Goal: Task Accomplishment & Management: Use online tool/utility

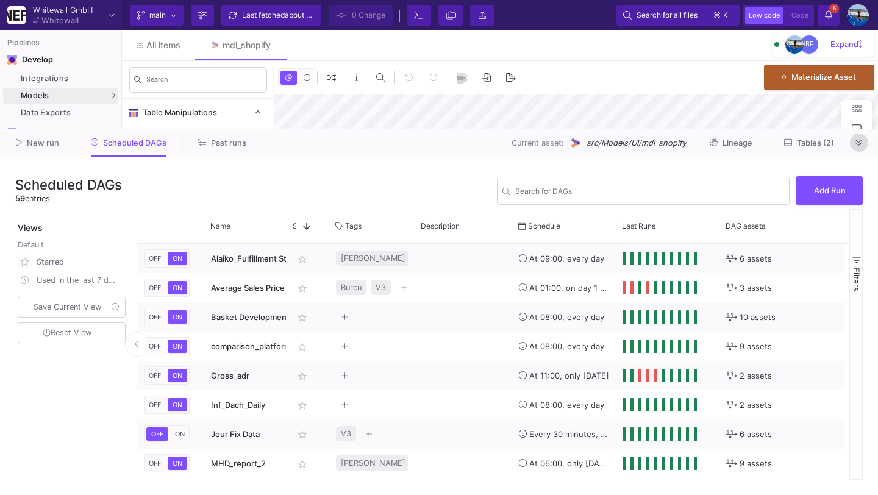
click at [858, 147] on icon at bounding box center [858, 143] width 7 height 8
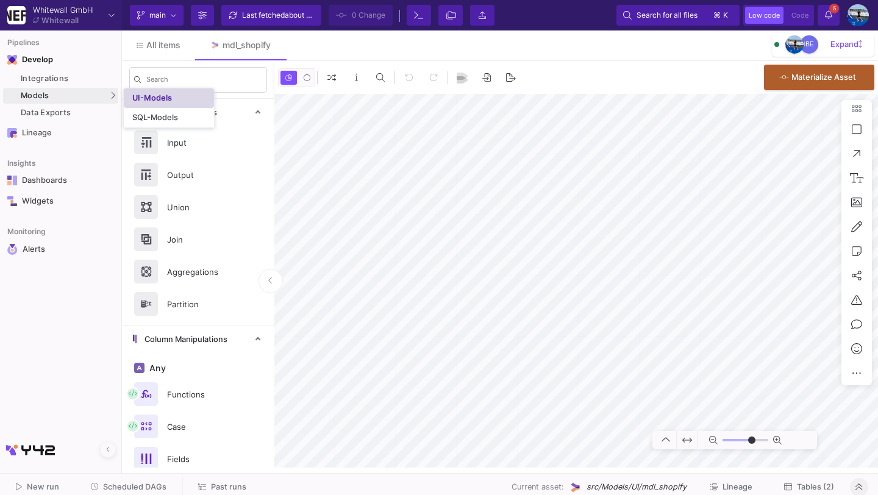
type input "-16"
click at [167, 105] on link "UI-Models" at bounding box center [169, 98] width 90 height 20
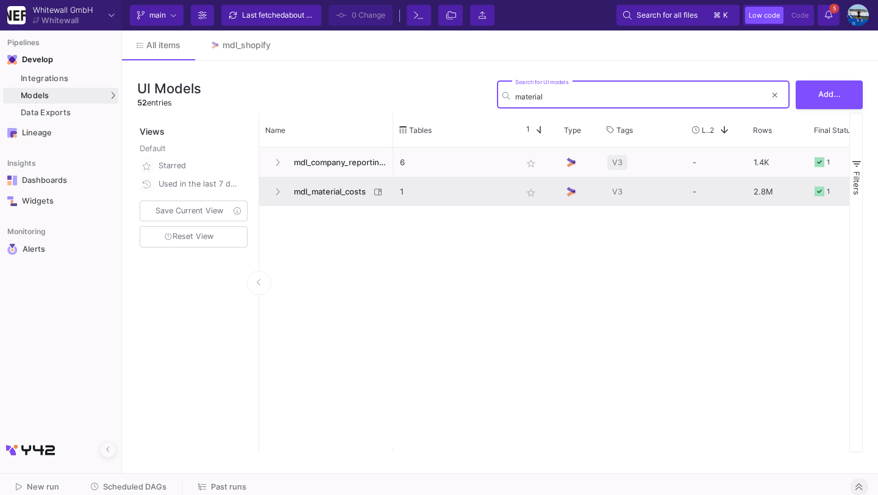
type input "material"
click at [324, 196] on span "mdl_material_costs" at bounding box center [328, 191] width 84 height 29
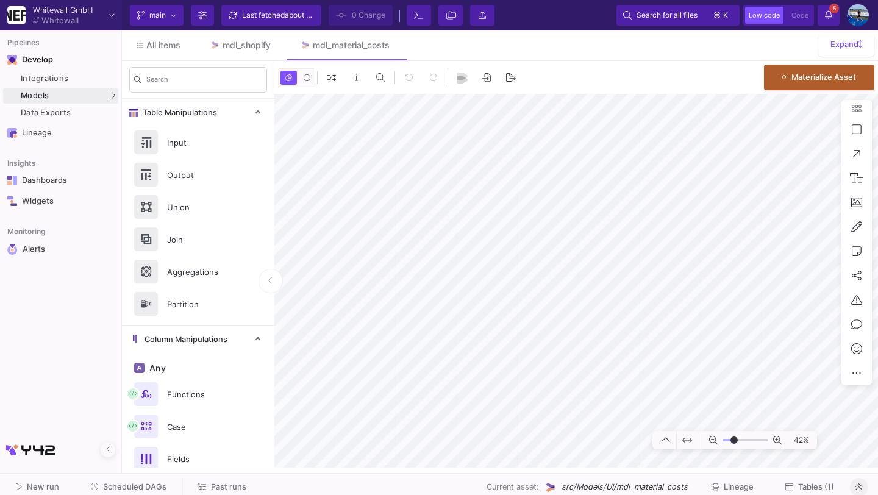
type input "-4"
click at [135, 94] on div "UI-Models" at bounding box center [152, 98] width 40 height 10
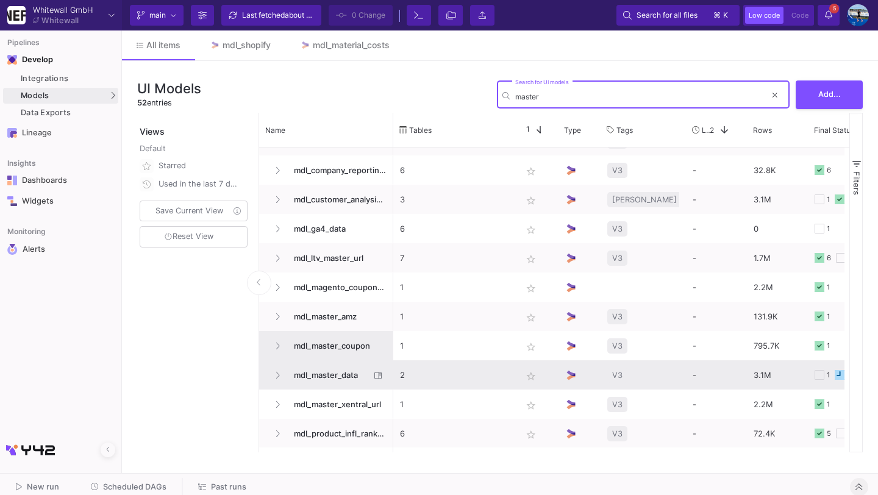
scroll to position [21, 0]
type input "master"
click at [331, 369] on span "mdl_master_data" at bounding box center [328, 375] width 84 height 29
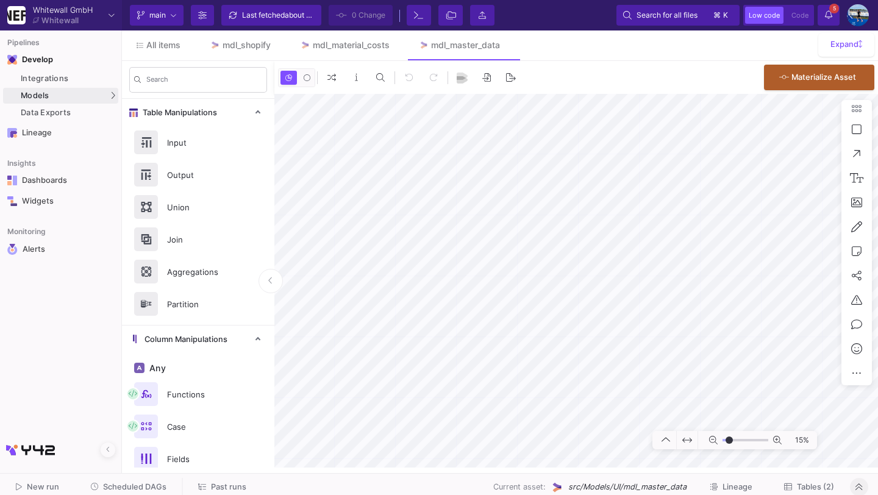
type input "-8"
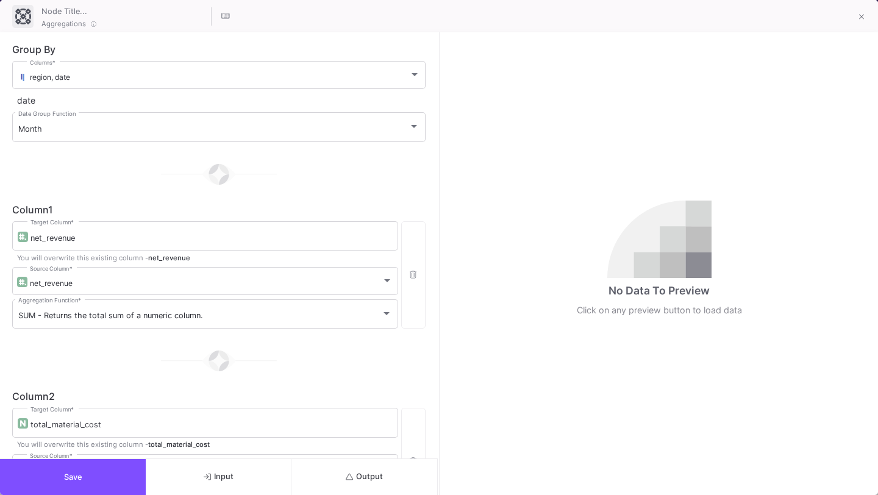
click at [115, 471] on button "Save" at bounding box center [73, 477] width 146 height 36
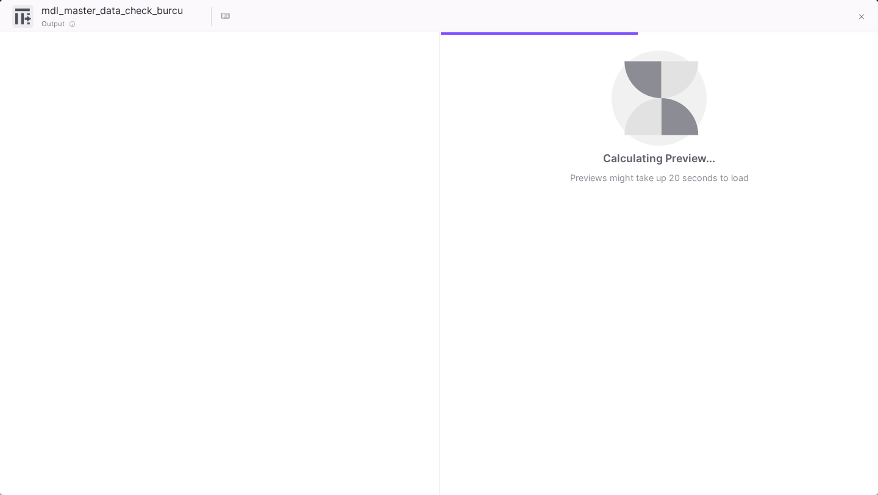
checkbox input "true"
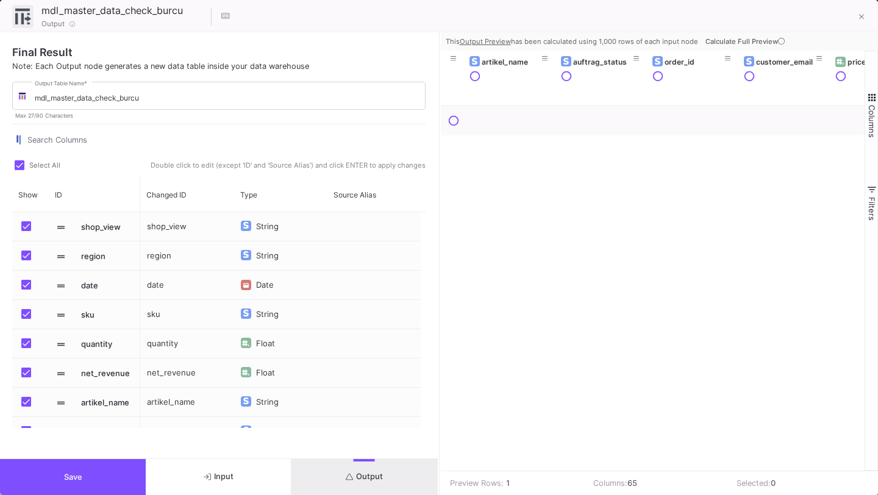
scroll to position [0, 530]
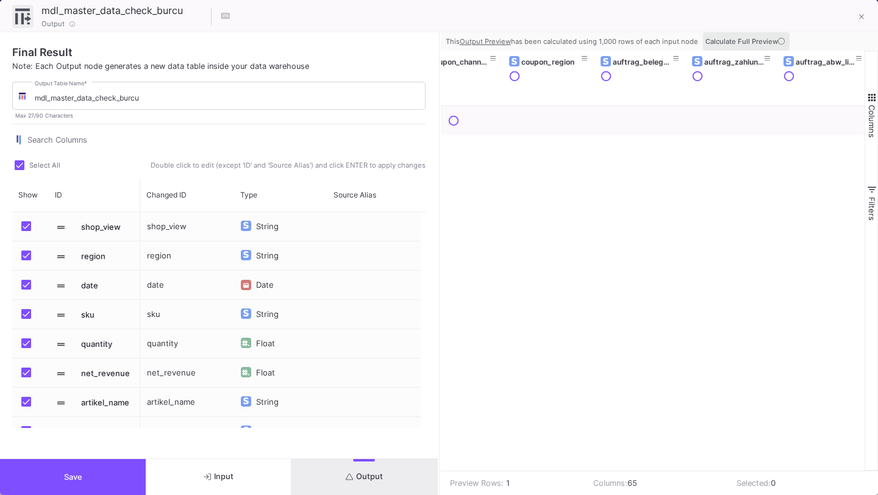
click at [781, 40] on icon at bounding box center [781, 41] width 7 height 7
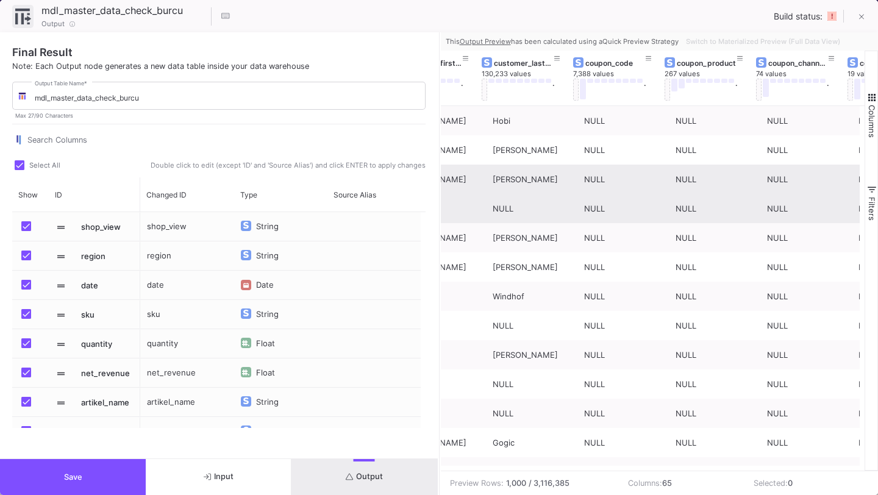
scroll to position [0, 1062]
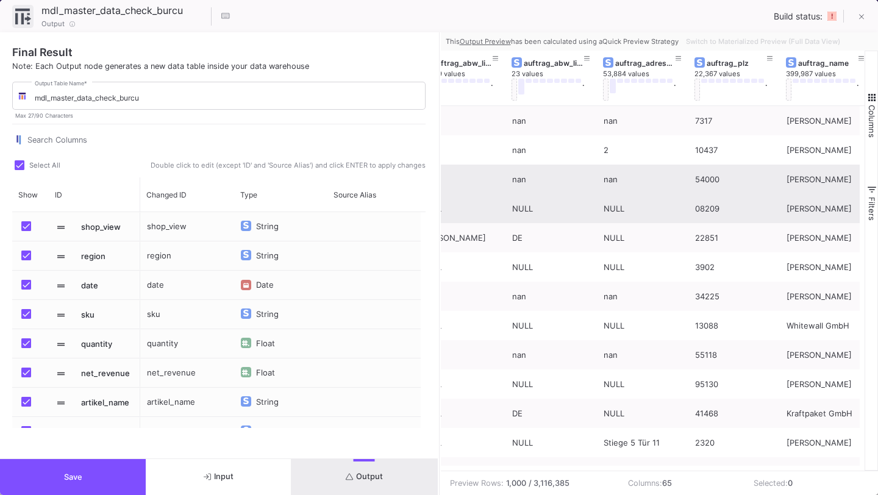
click at [722, 40] on div "Switch to Materialized Preview (Full Data View)" at bounding box center [762, 41] width 162 height 18
click at [93, 474] on button "Save" at bounding box center [73, 477] width 146 height 36
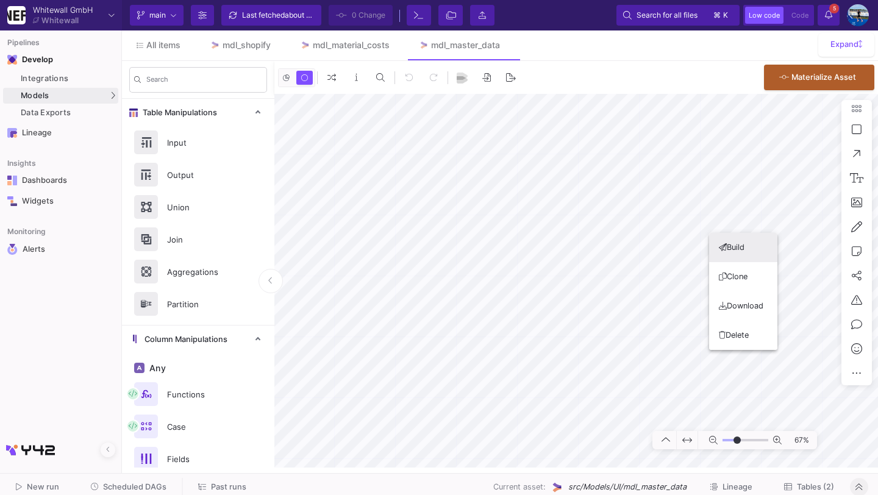
click at [723, 255] on button "Build" at bounding box center [743, 247] width 68 height 29
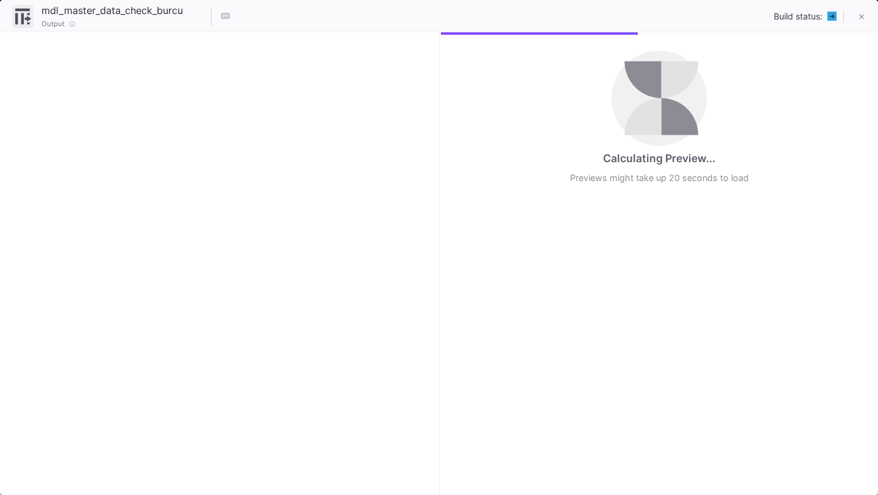
checkbox input "true"
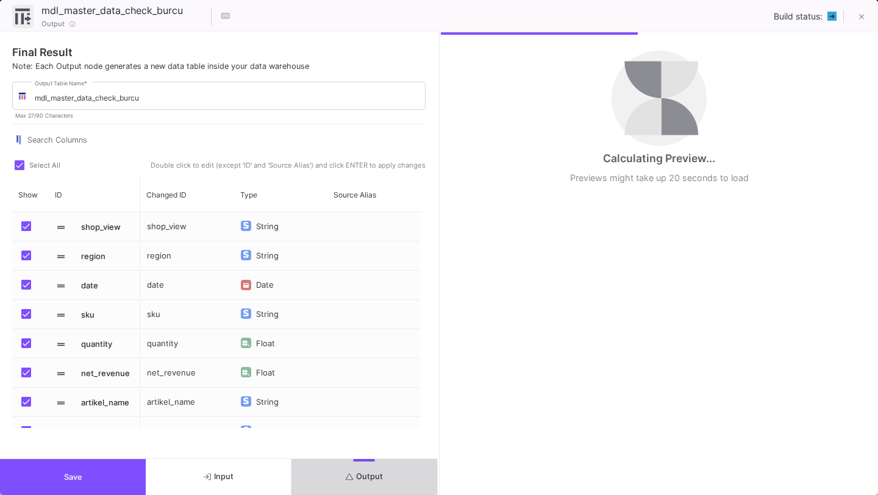
click at [361, 475] on span "Output" at bounding box center [364, 476] width 37 height 9
click at [856, 23] on button at bounding box center [861, 17] width 24 height 24
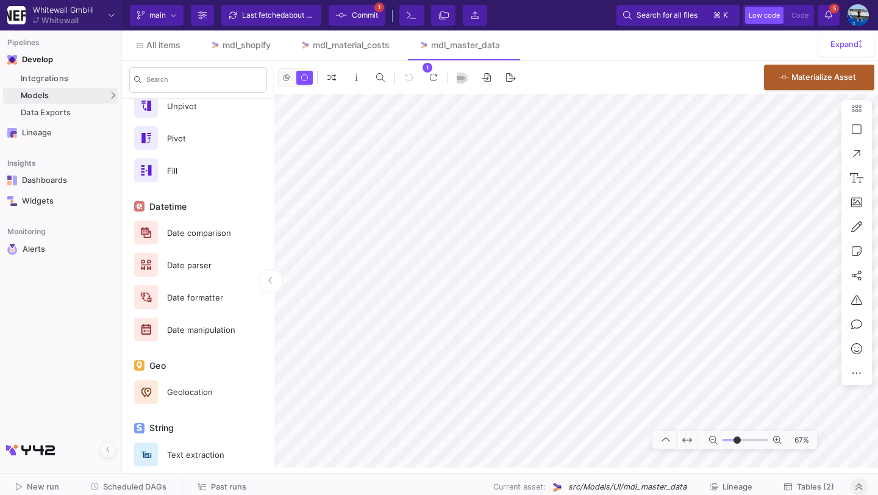
scroll to position [653, 0]
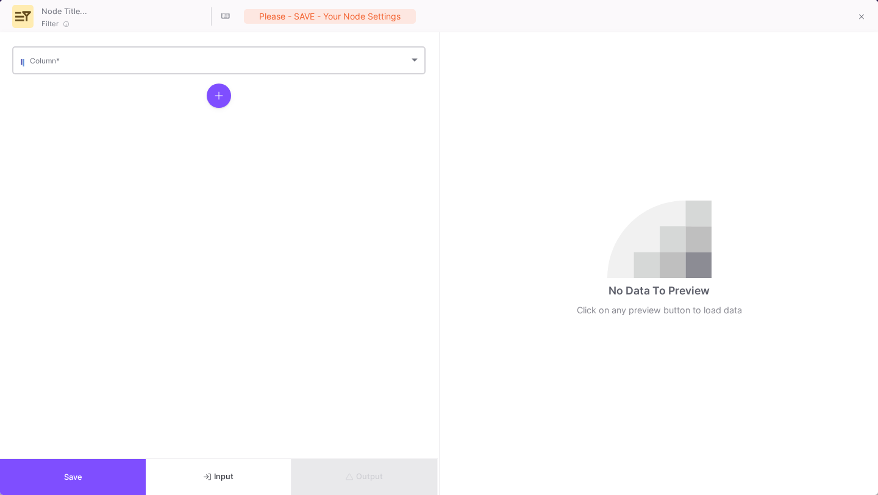
click at [239, 69] on div "Column *" at bounding box center [225, 59] width 390 height 30
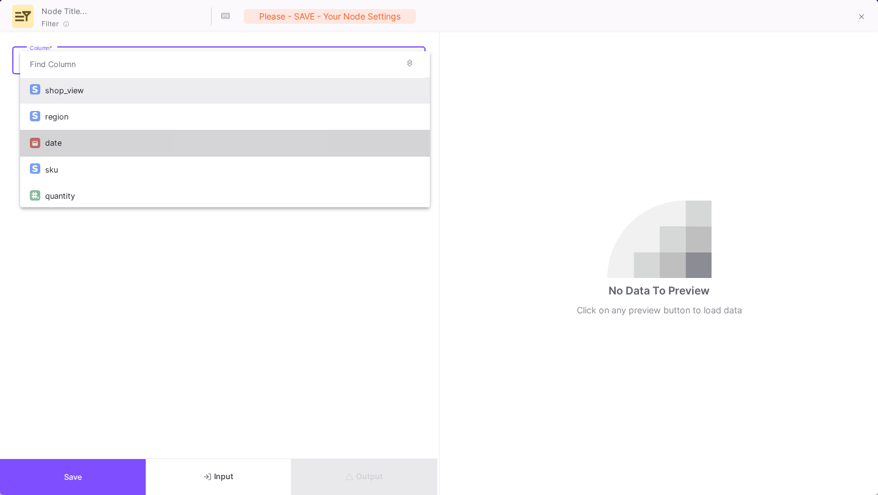
click at [226, 136] on div "date" at bounding box center [232, 143] width 375 height 26
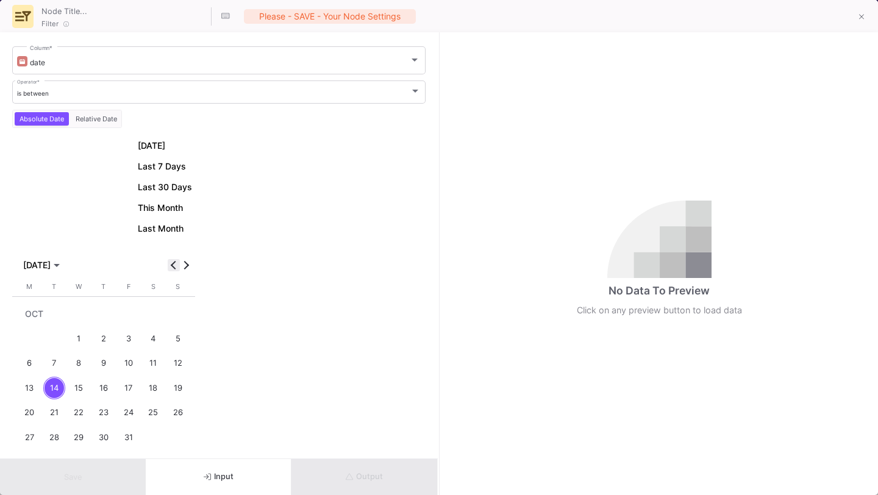
click at [179, 263] on span "Previous month" at bounding box center [174, 265] width 12 height 12
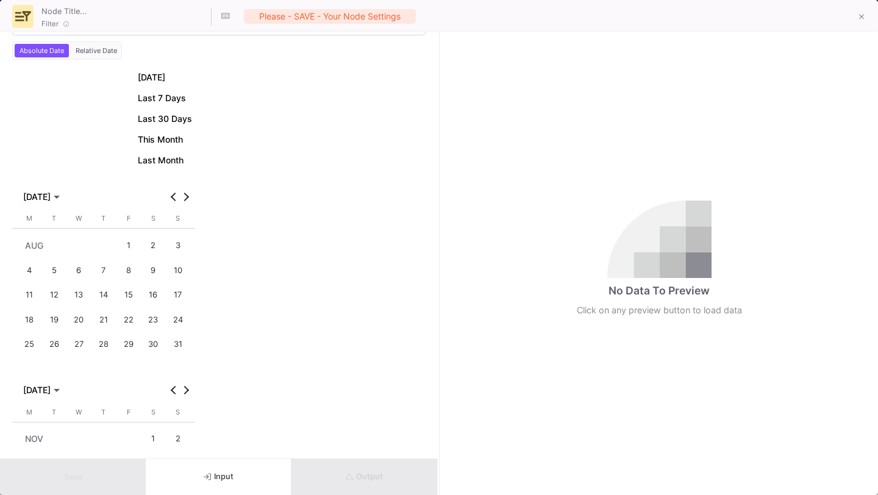
scroll to position [69, 0]
click at [123, 235] on div "1" at bounding box center [128, 244] width 23 height 23
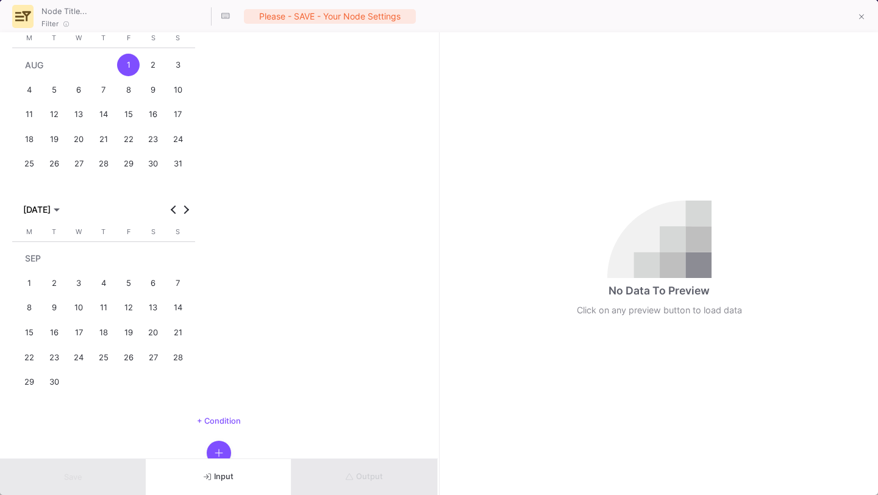
scroll to position [267, 0]
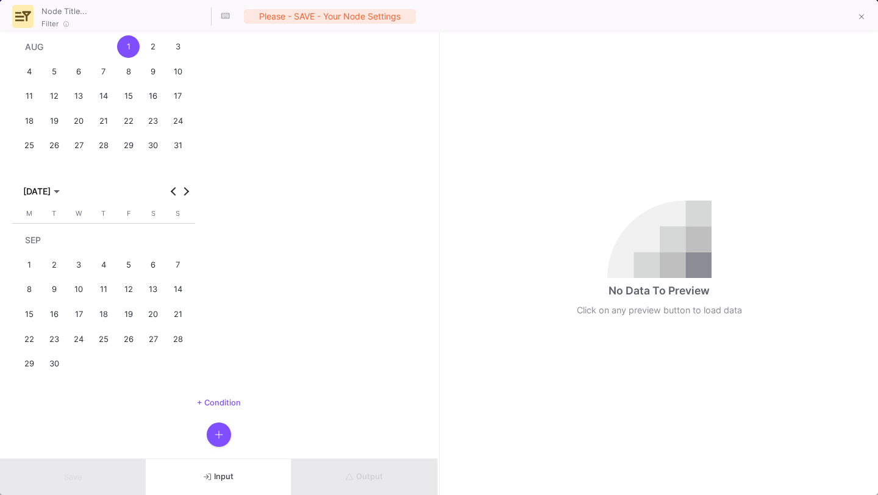
click at [55, 365] on div "30" at bounding box center [54, 363] width 23 height 23
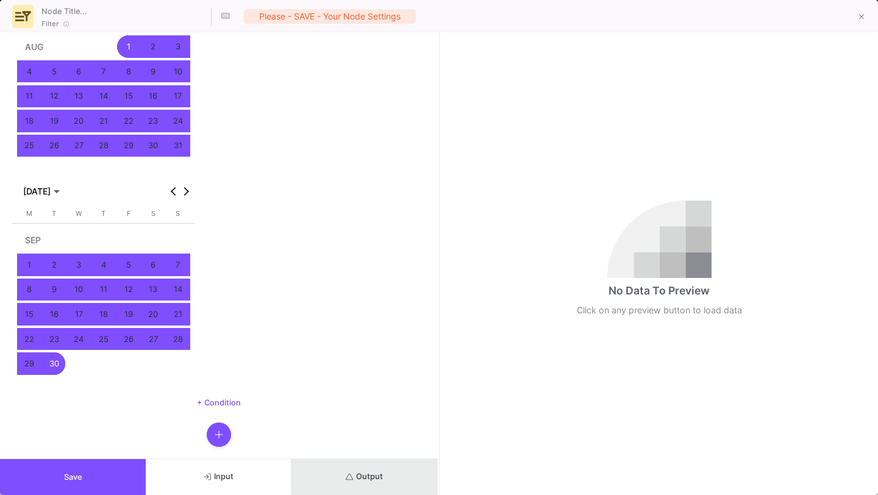
click at [364, 472] on span "Output" at bounding box center [364, 476] width 37 height 9
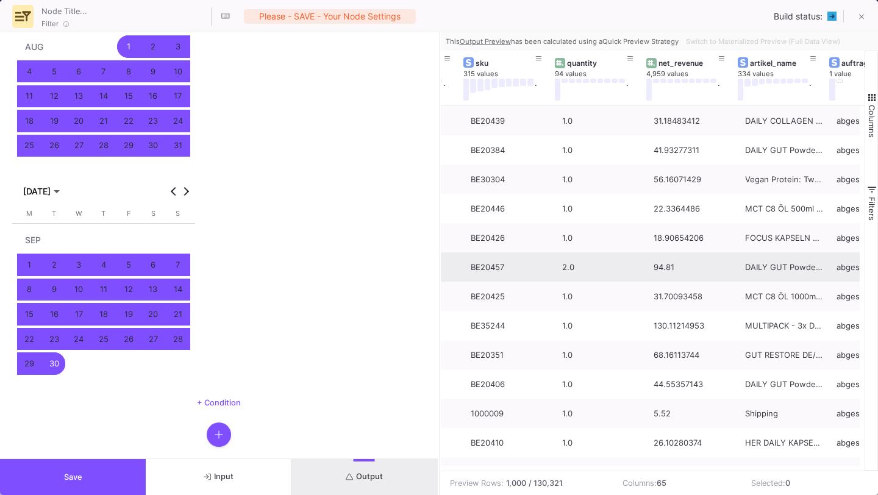
scroll to position [0, 270]
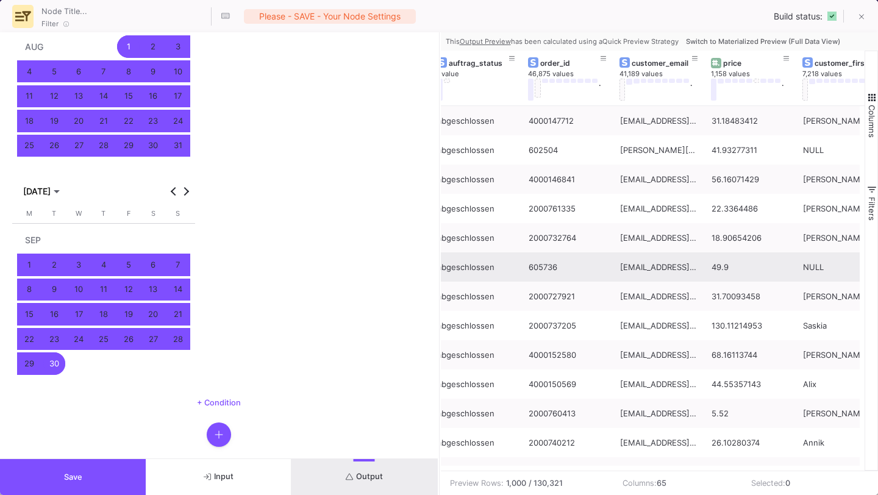
click at [720, 42] on span "Switch to Materialized Preview (Full Data View)" at bounding box center [763, 41] width 154 height 9
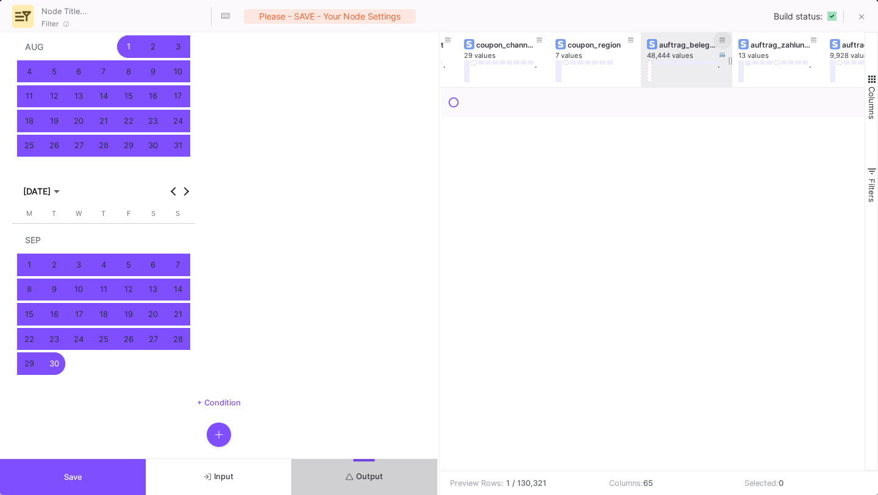
click at [722, 38] on icon at bounding box center [722, 40] width 6 height 7
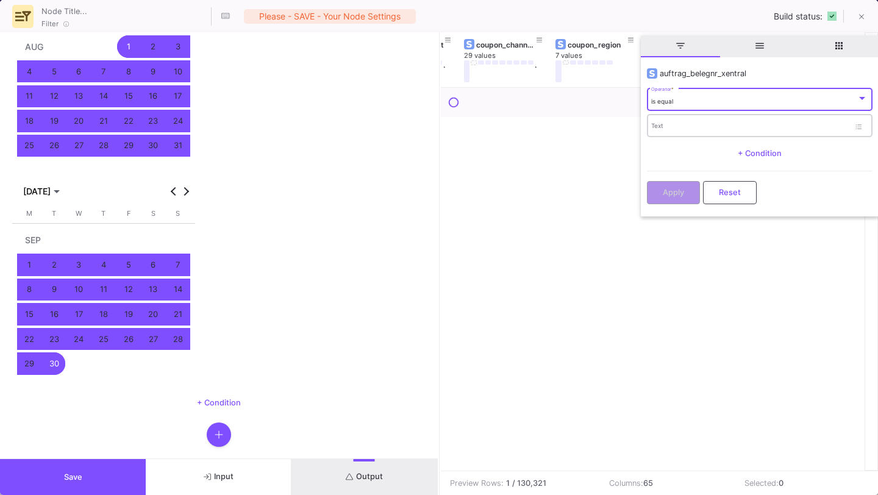
click at [686, 119] on div "Text" at bounding box center [750, 125] width 198 height 25
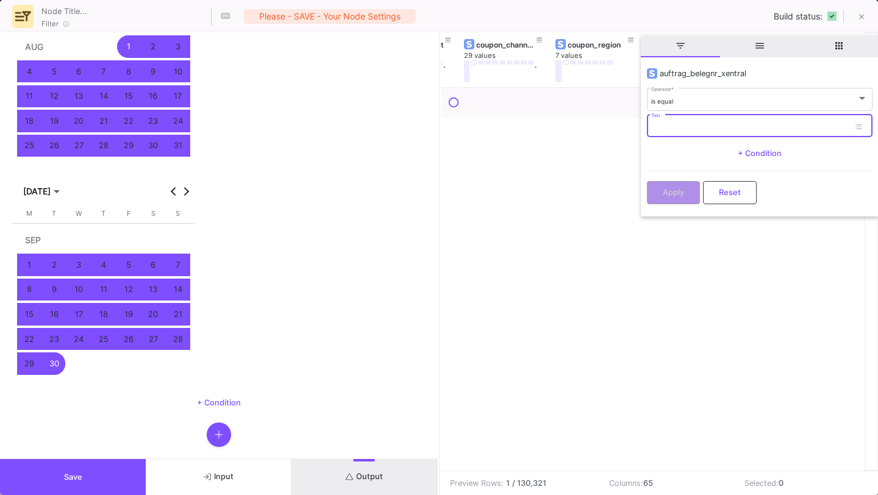
paste input "BE-AB10002975"
type input "BE-AB10002975"
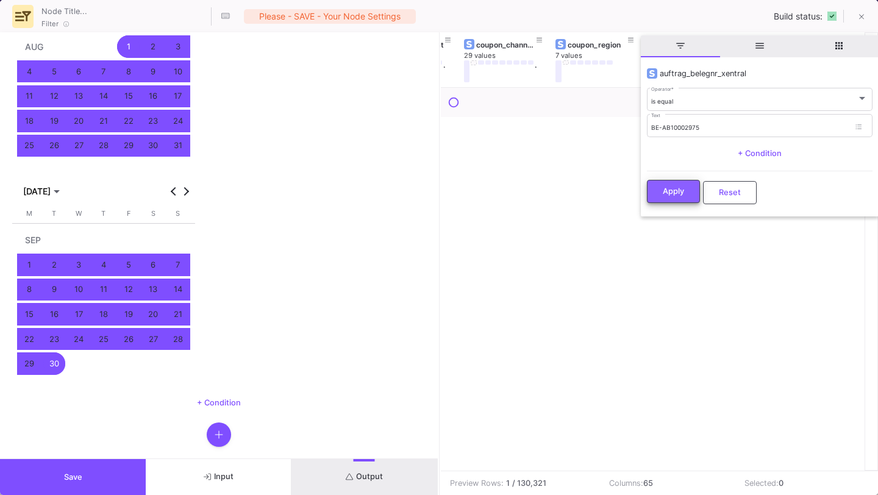
click at [676, 187] on span "Apply" at bounding box center [673, 191] width 21 height 9
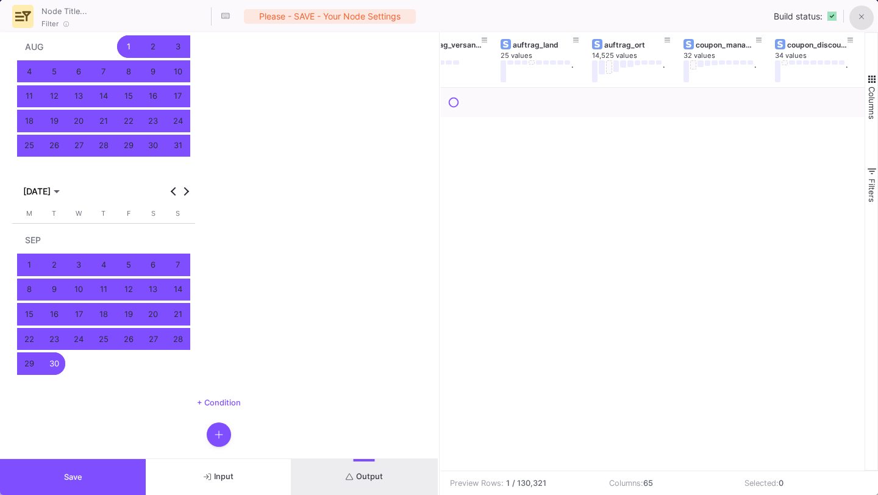
click at [866, 9] on button at bounding box center [861, 17] width 24 height 24
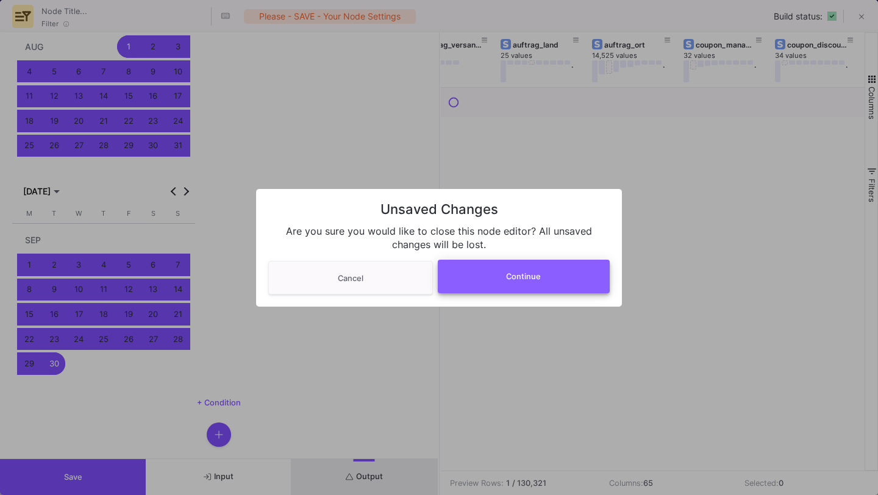
click at [540, 263] on button "Continue" at bounding box center [524, 277] width 172 height 34
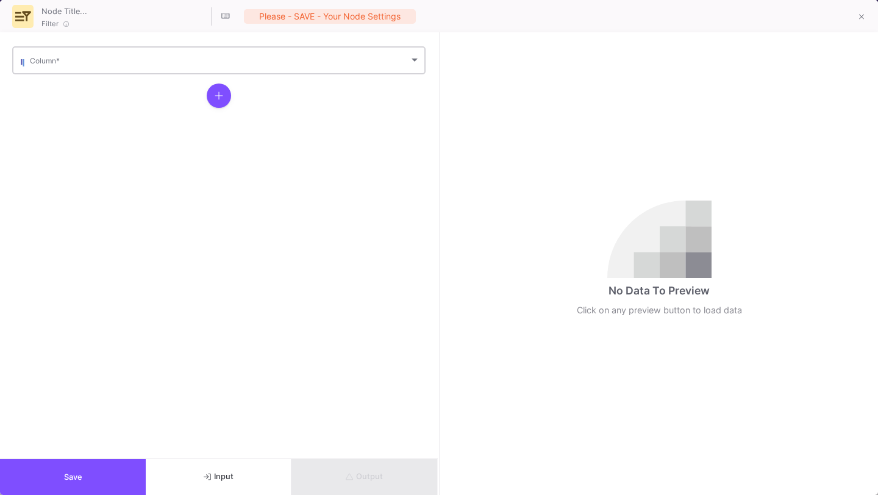
click at [224, 48] on div "Column *" at bounding box center [225, 59] width 390 height 30
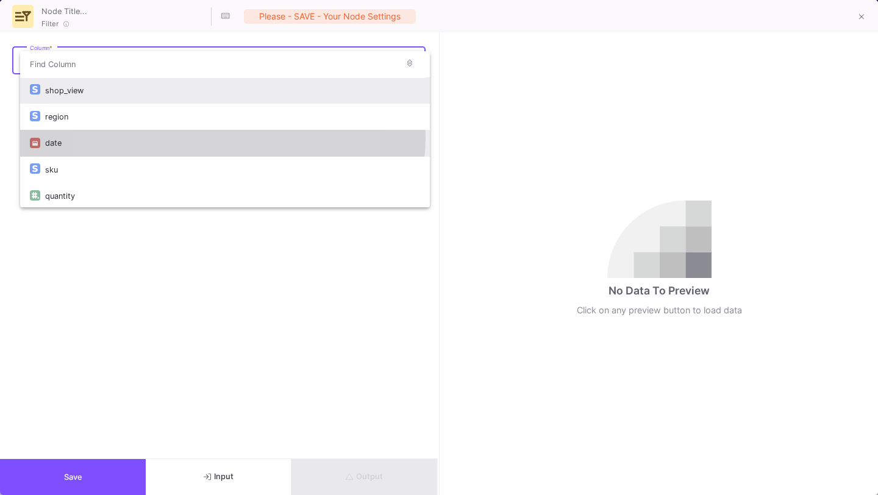
click at [172, 135] on div "date" at bounding box center [232, 143] width 375 height 26
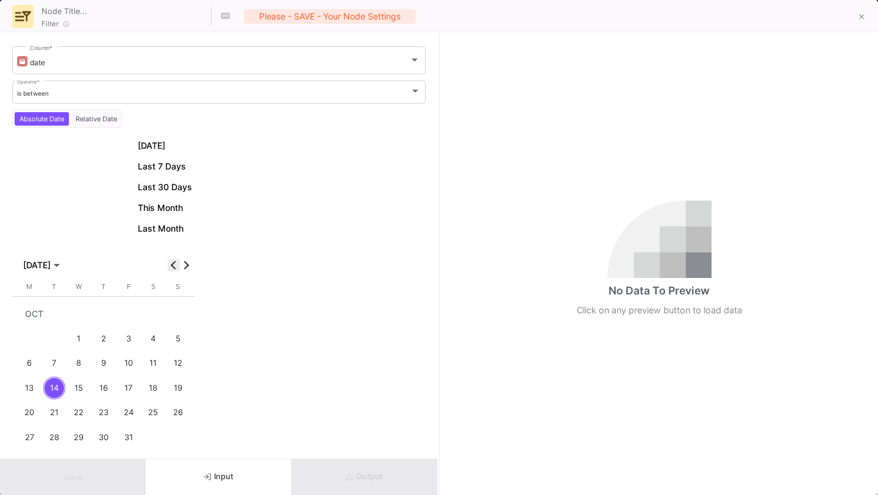
click at [169, 265] on span "Previous month" at bounding box center [174, 265] width 12 height 12
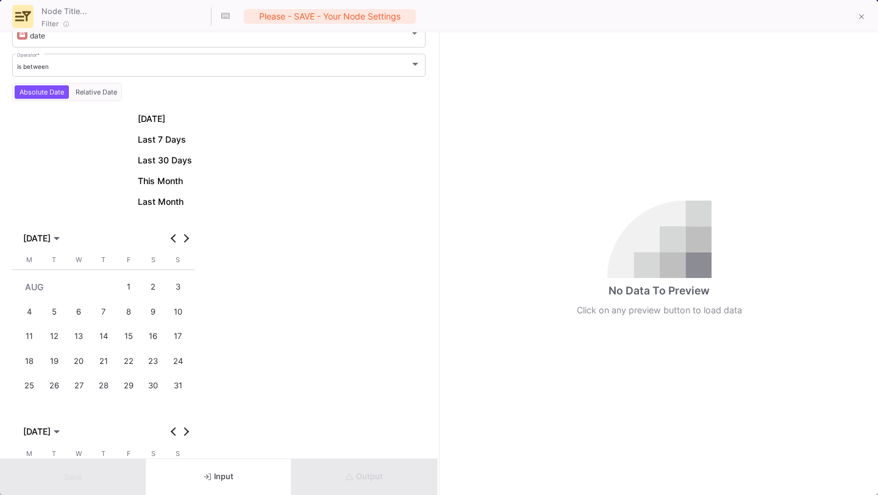
click at [130, 281] on div "1" at bounding box center [128, 286] width 23 height 23
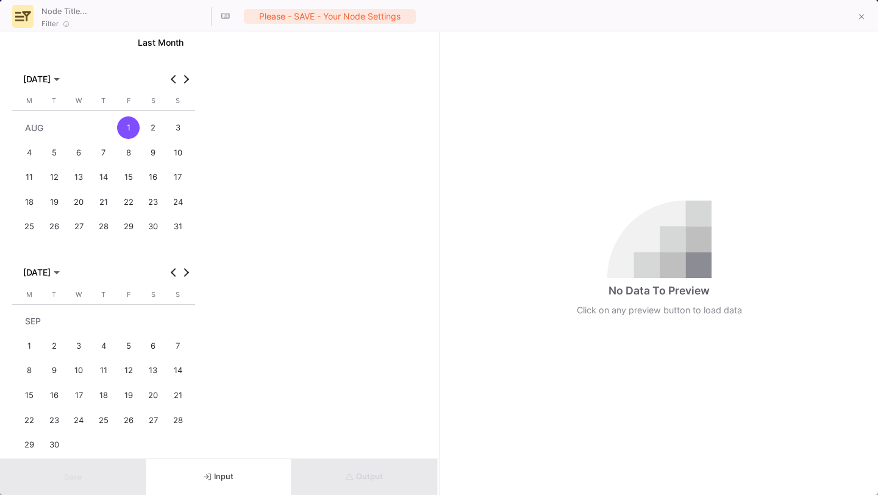
click at [61, 434] on button "30" at bounding box center [54, 444] width 25 height 25
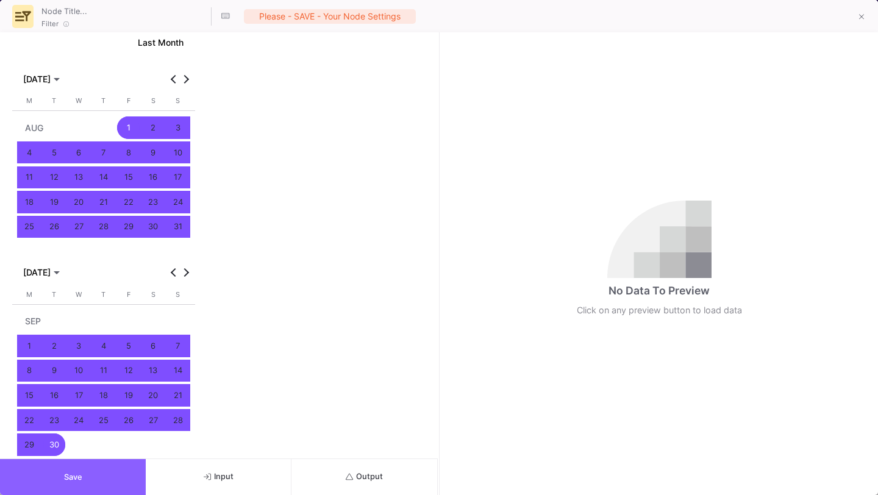
click at [108, 463] on button "Save" at bounding box center [73, 477] width 146 height 36
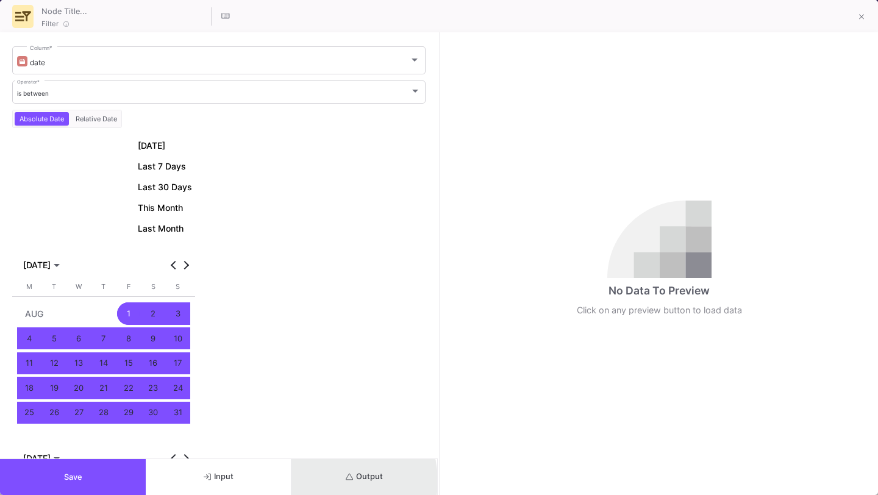
click at [329, 481] on button "Output" at bounding box center [364, 477] width 146 height 36
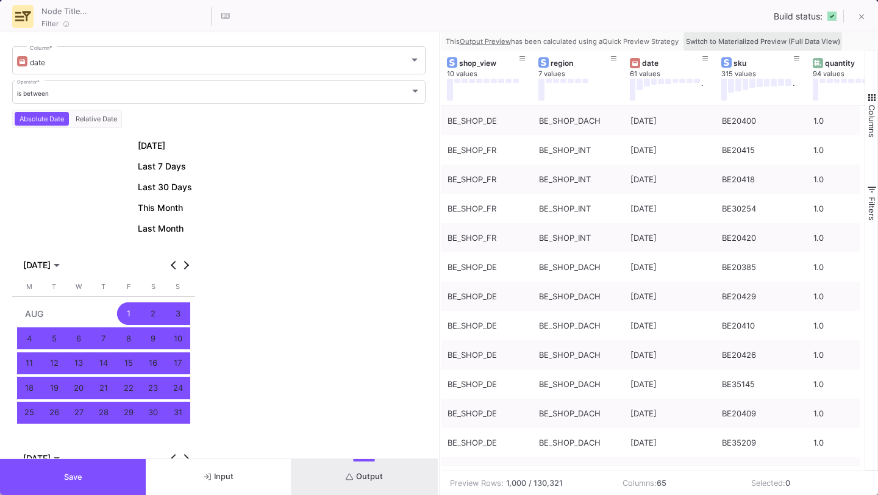
click at [755, 38] on span "Switch to Materialized Preview (Full Data View)" at bounding box center [763, 41] width 154 height 9
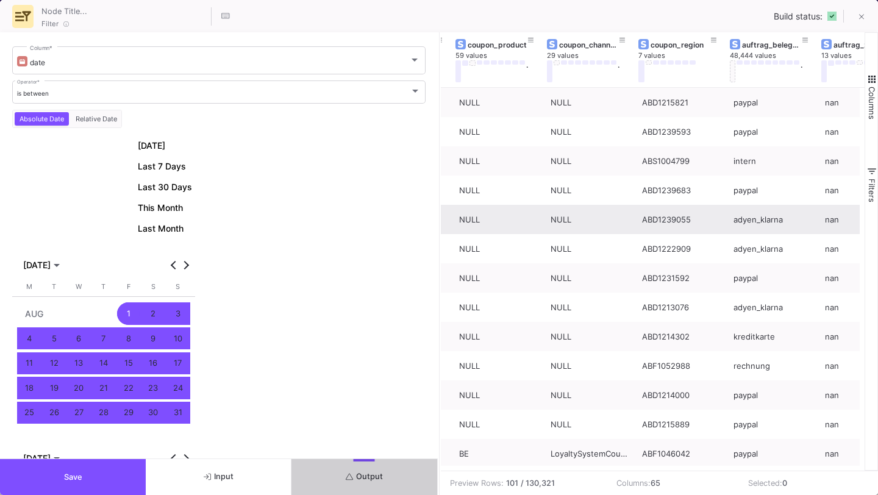
scroll to position [0, 1404]
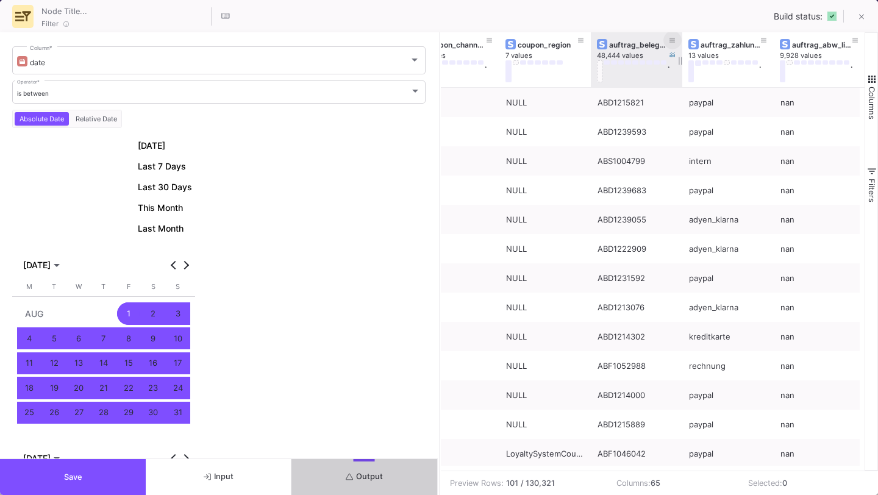
click at [670, 38] on icon at bounding box center [672, 40] width 6 height 5
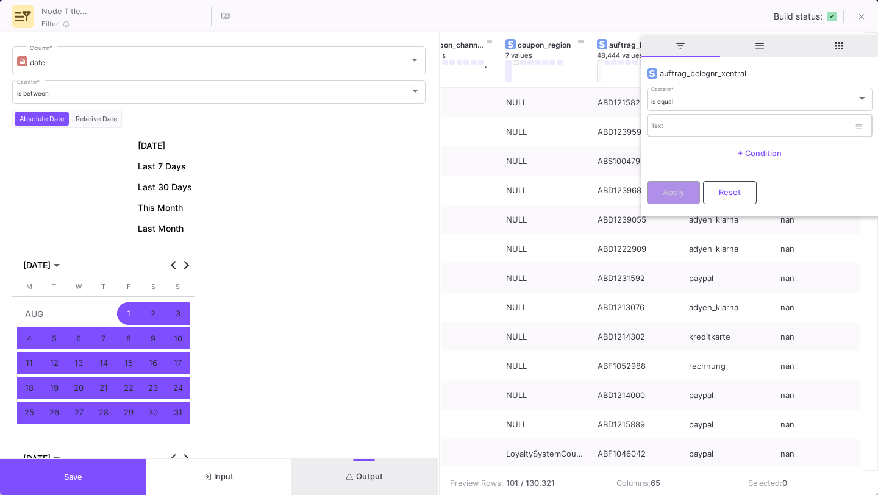
click at [658, 118] on div "Text" at bounding box center [750, 125] width 198 height 25
paste input "BE-AB10002975"
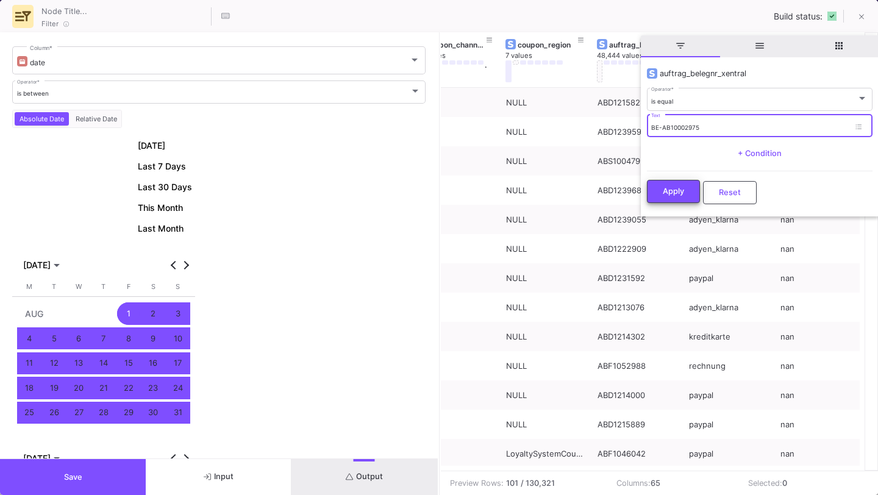
type input "BE-AB10002975"
click at [664, 187] on span "Apply" at bounding box center [673, 191] width 21 height 9
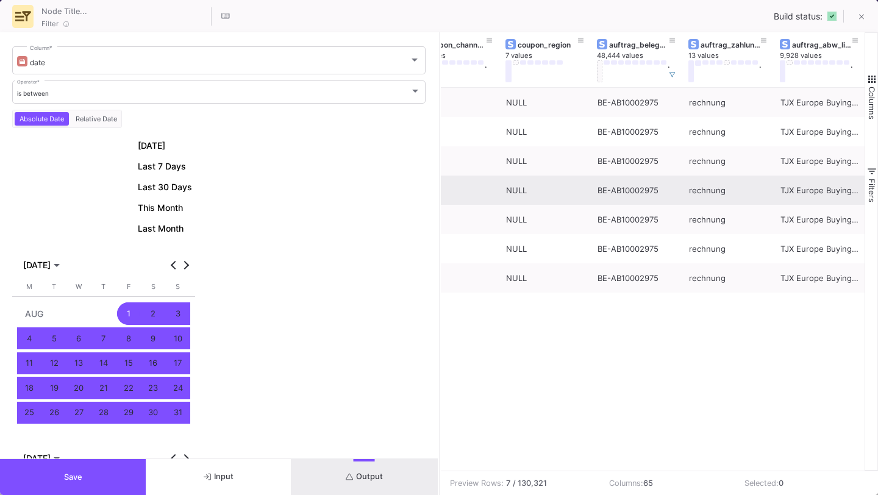
scroll to position [0, 1399]
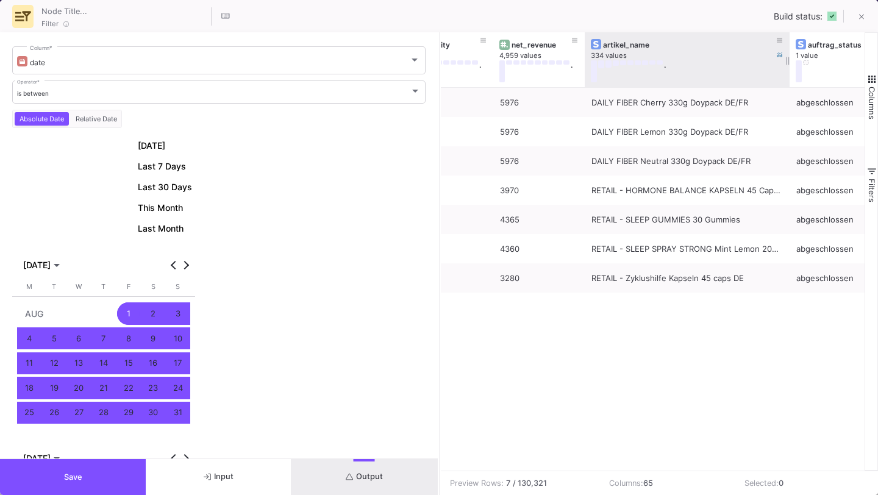
drag, startPoint x: 674, startPoint y: 60, endPoint x: 796, endPoint y: 63, distance: 122.5
click at [792, 63] on div at bounding box center [789, 59] width 5 height 55
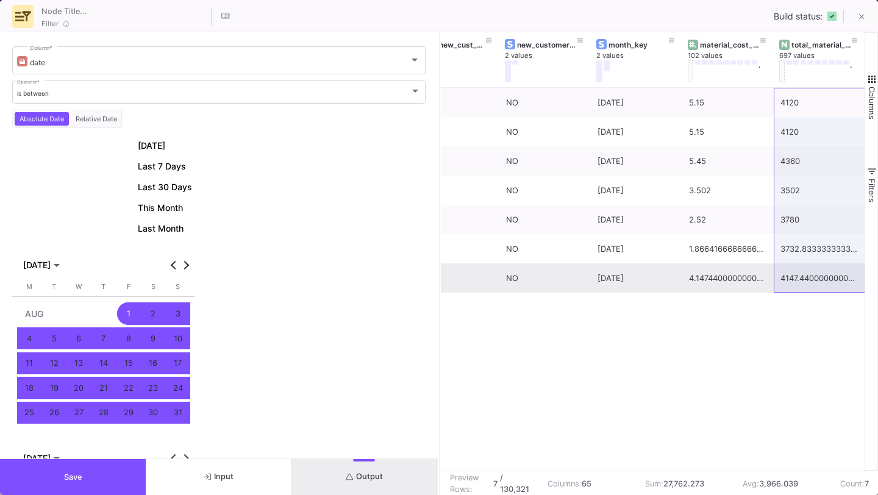
drag, startPoint x: 798, startPoint y: 94, endPoint x: 798, endPoint y: 271, distance: 176.1
